Goal: Task Accomplishment & Management: Manage account settings

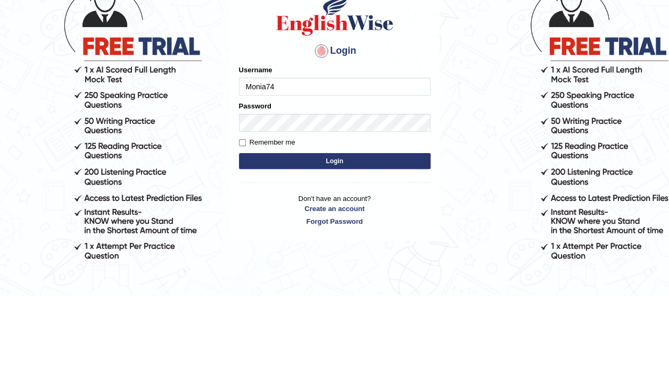
type input "Monia74"
click at [354, 251] on button "Login" at bounding box center [334, 253] width 191 height 16
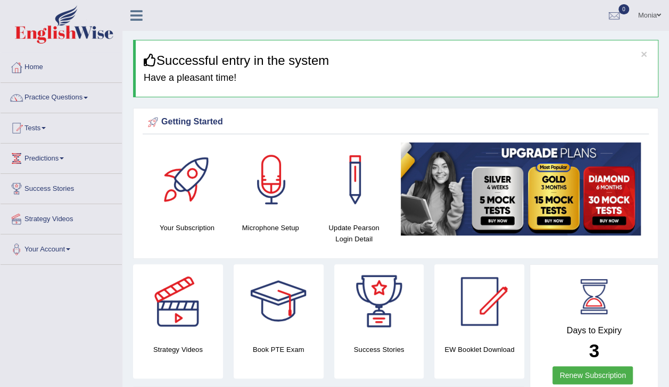
click at [88, 97] on span at bounding box center [85, 98] width 4 height 2
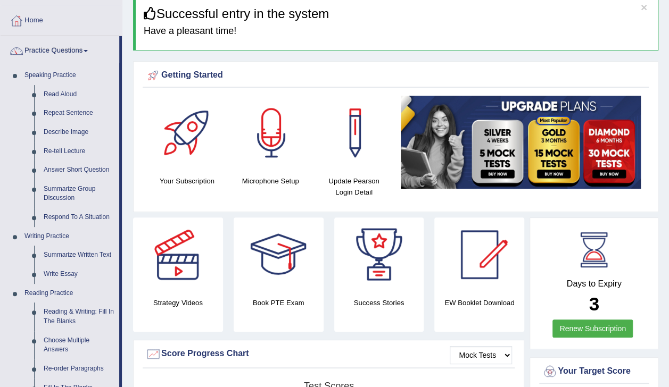
scroll to position [46, 0]
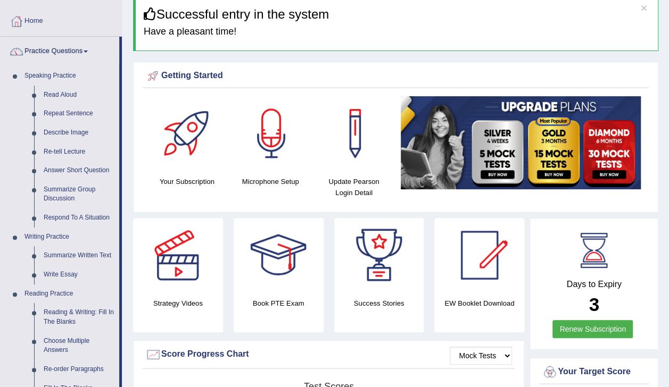
click at [480, 272] on div at bounding box center [479, 255] width 74 height 74
